Goal: Transaction & Acquisition: Purchase product/service

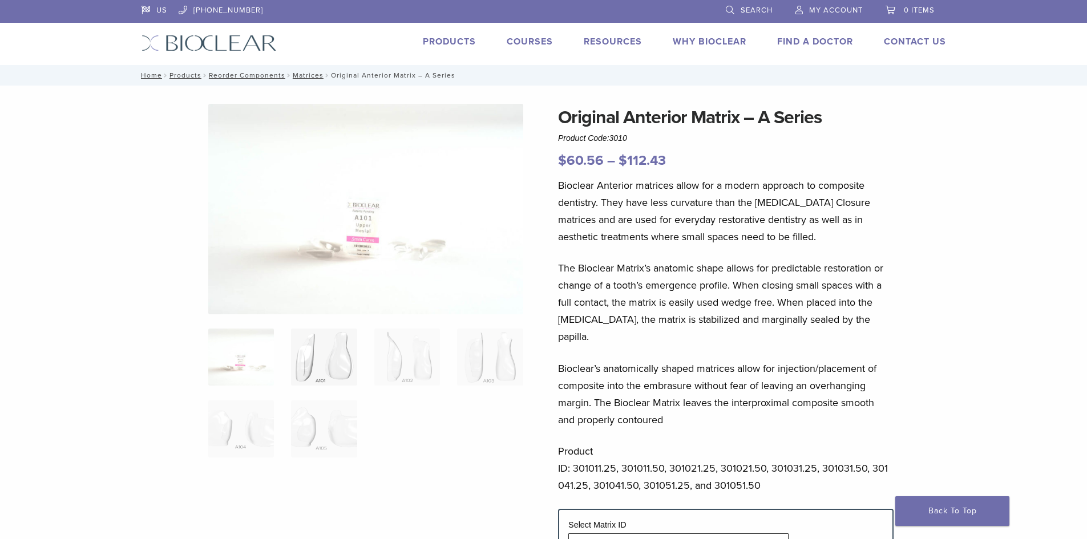
click at [333, 358] on img at bounding box center [324, 357] width 66 height 57
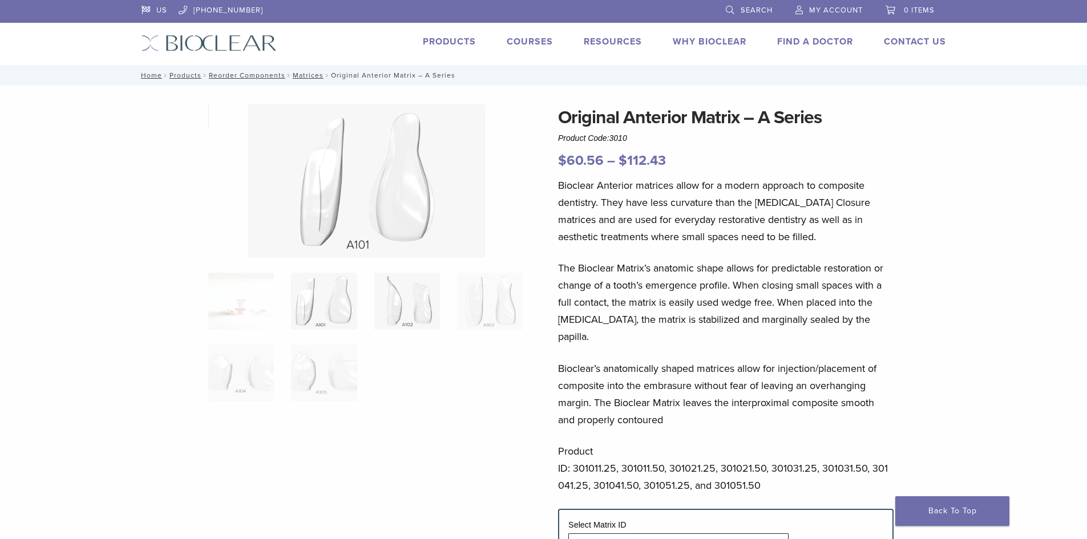
click at [395, 315] on img at bounding box center [407, 301] width 66 height 57
click at [472, 297] on img at bounding box center [490, 301] width 66 height 57
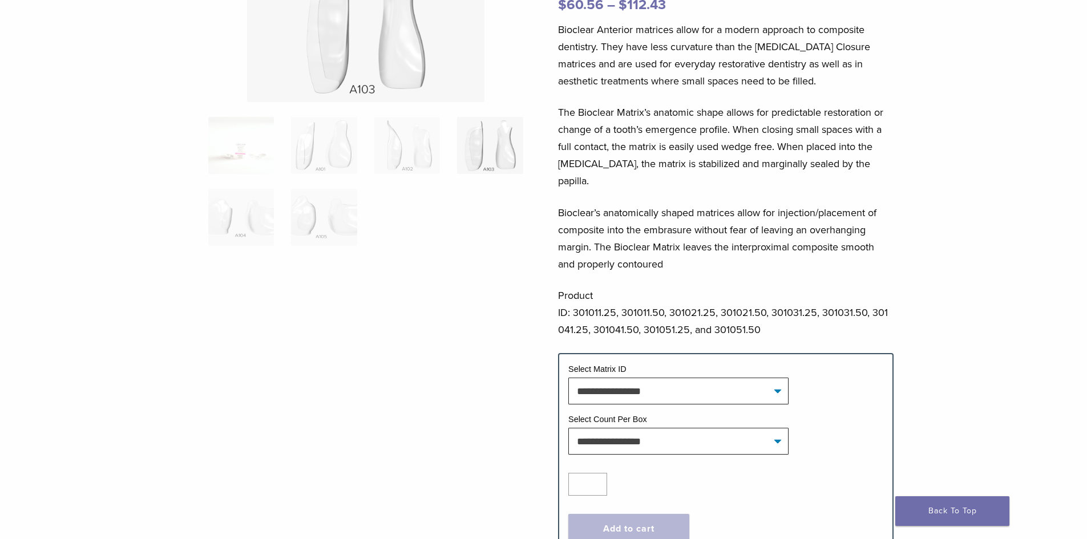
scroll to position [171, 0]
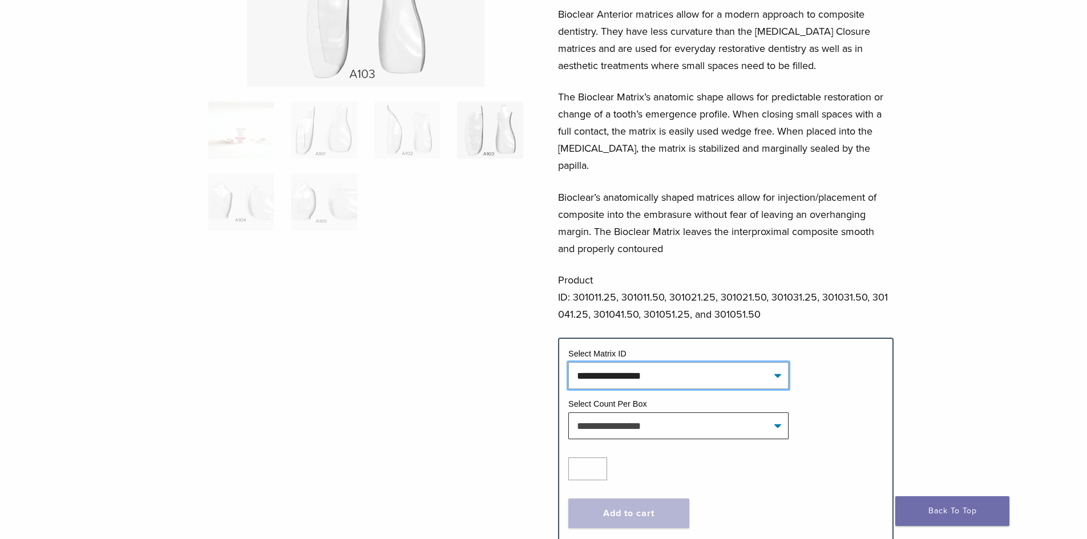
click at [589, 362] on select "**********" at bounding box center [678, 375] width 220 height 26
click at [431, 331] on div at bounding box center [365, 231] width 315 height 596
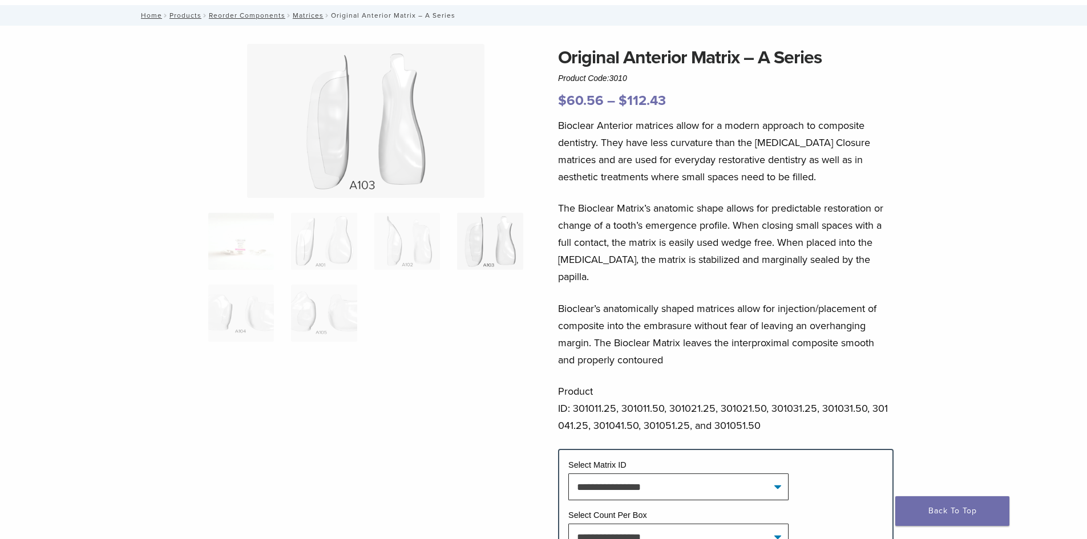
scroll to position [0, 0]
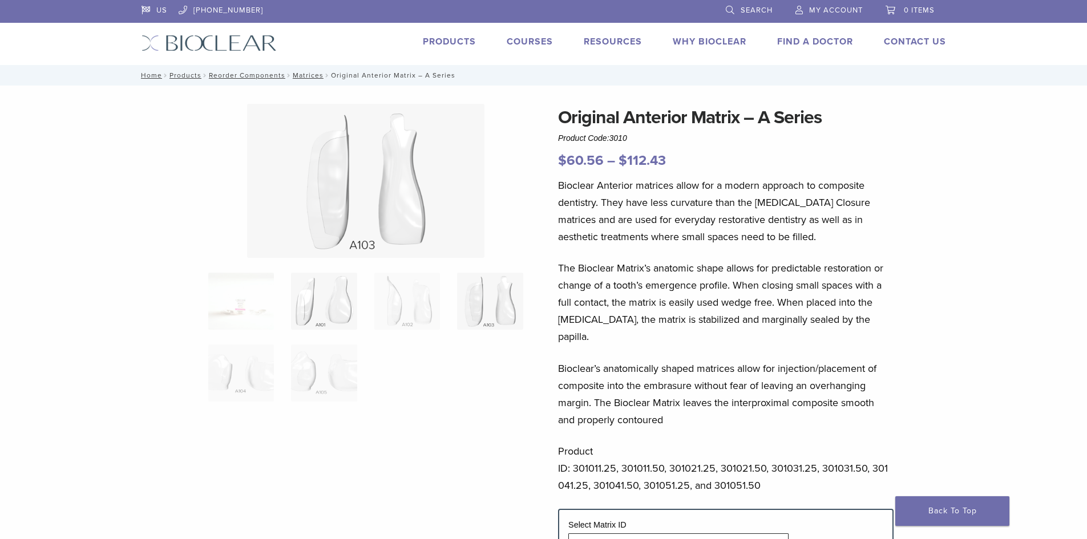
click at [297, 312] on img at bounding box center [324, 301] width 66 height 57
click at [417, 310] on img at bounding box center [407, 301] width 66 height 57
click at [490, 314] on img at bounding box center [490, 301] width 66 height 57
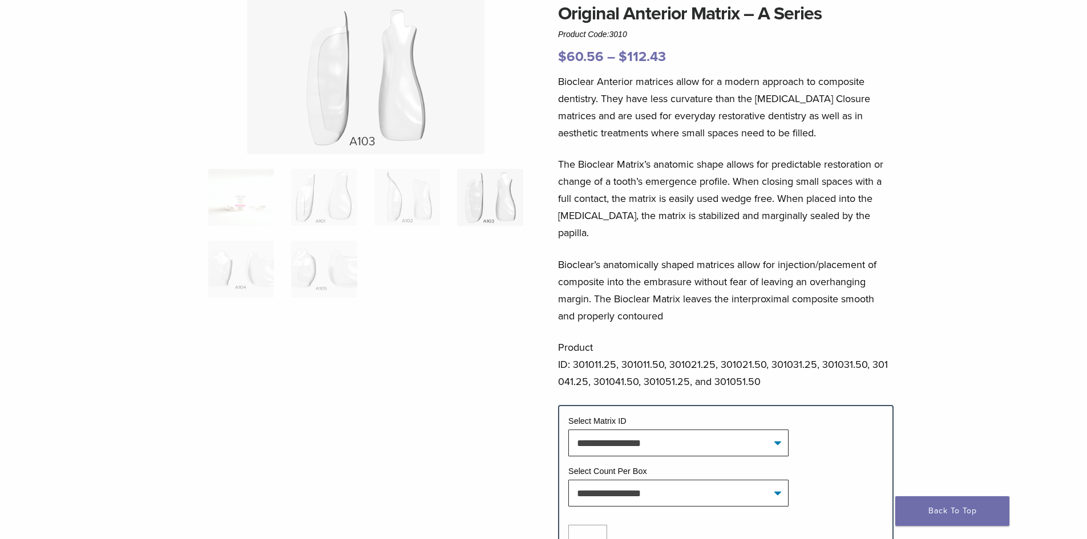
scroll to position [228, 0]
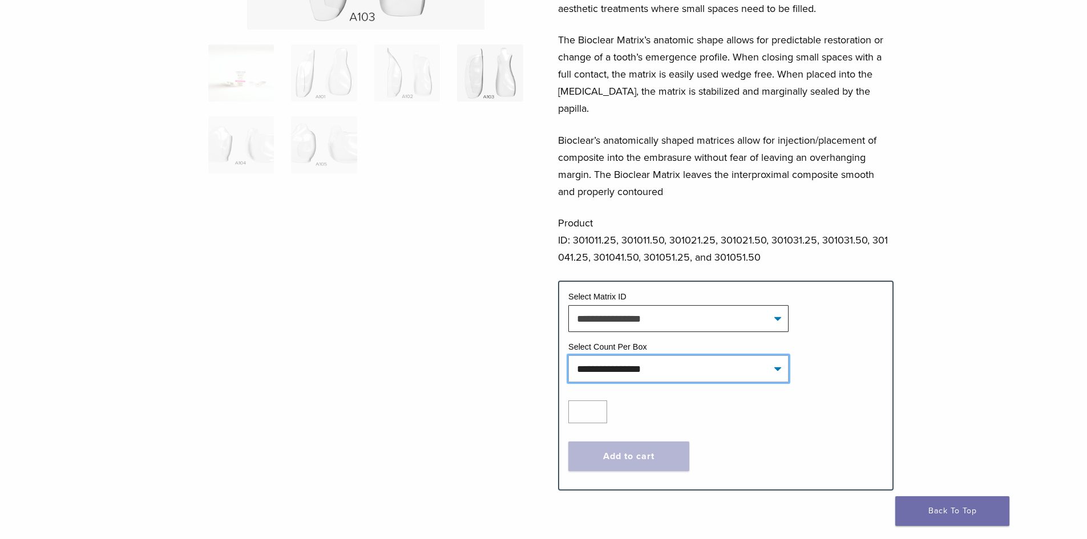
click at [627, 361] on select "**********" at bounding box center [678, 368] width 220 height 26
click at [433, 336] on div at bounding box center [365, 174] width 315 height 596
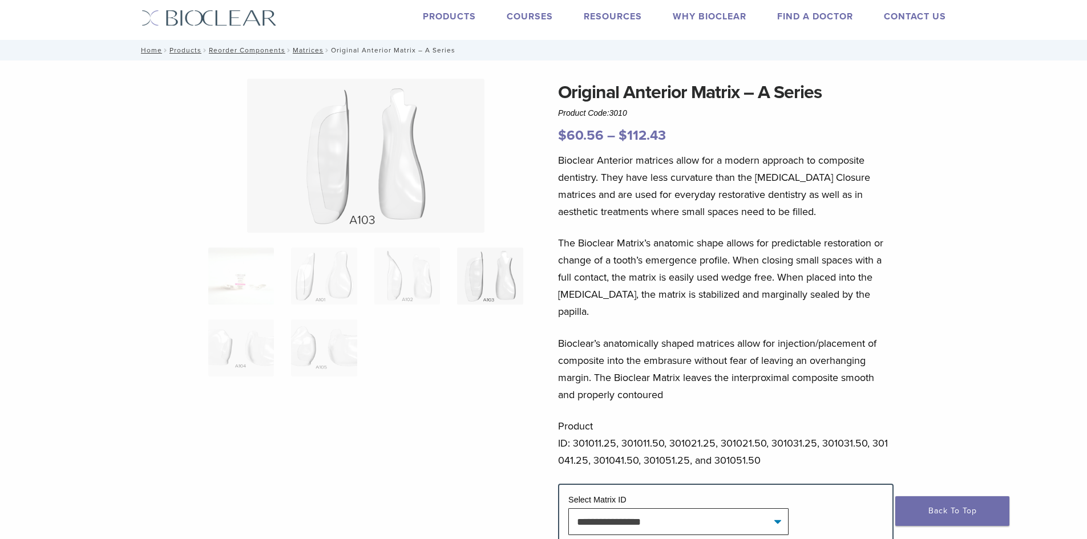
scroll to position [0, 0]
